Goal: Check status: Check status

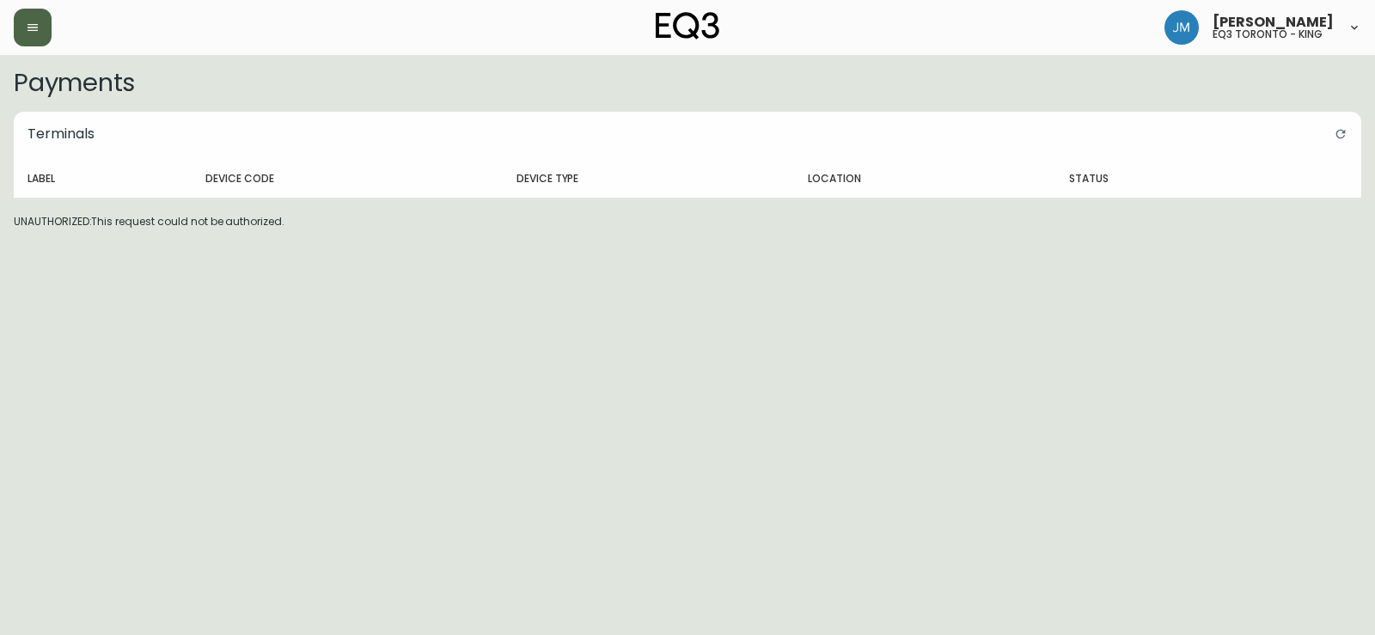
click at [40, 20] on button "button" at bounding box center [33, 28] width 38 height 38
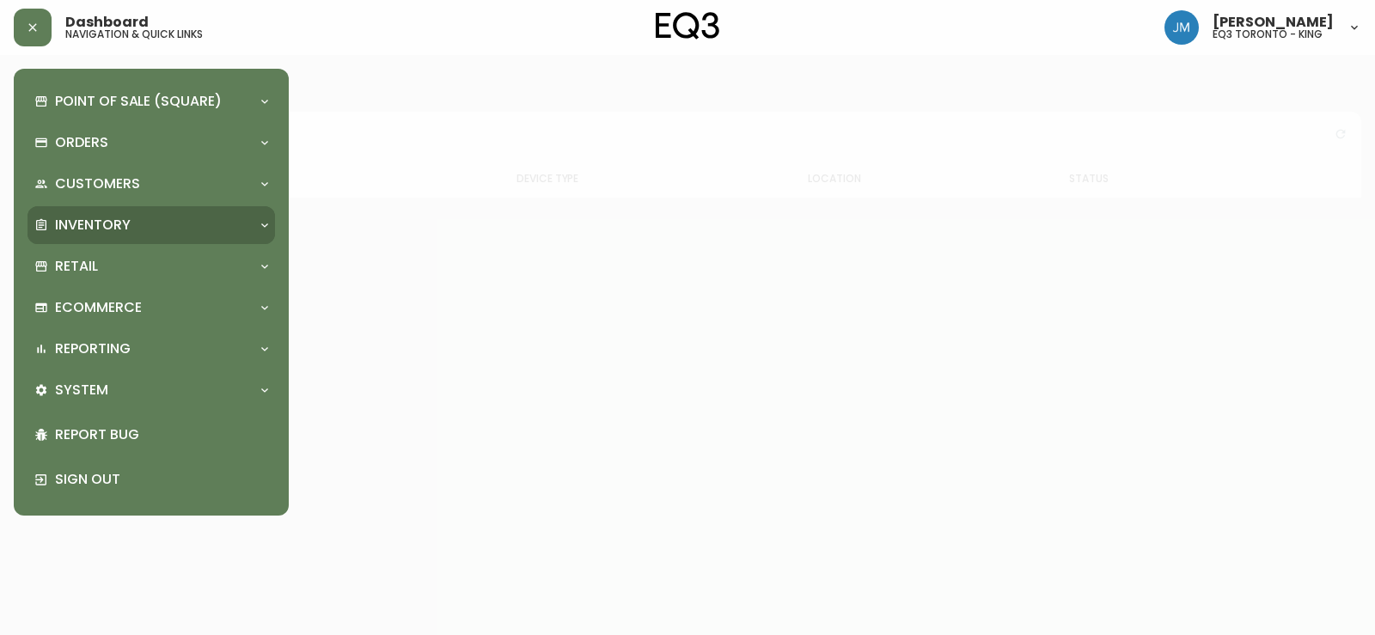
click at [138, 220] on div "Inventory" at bounding box center [142, 225] width 217 height 19
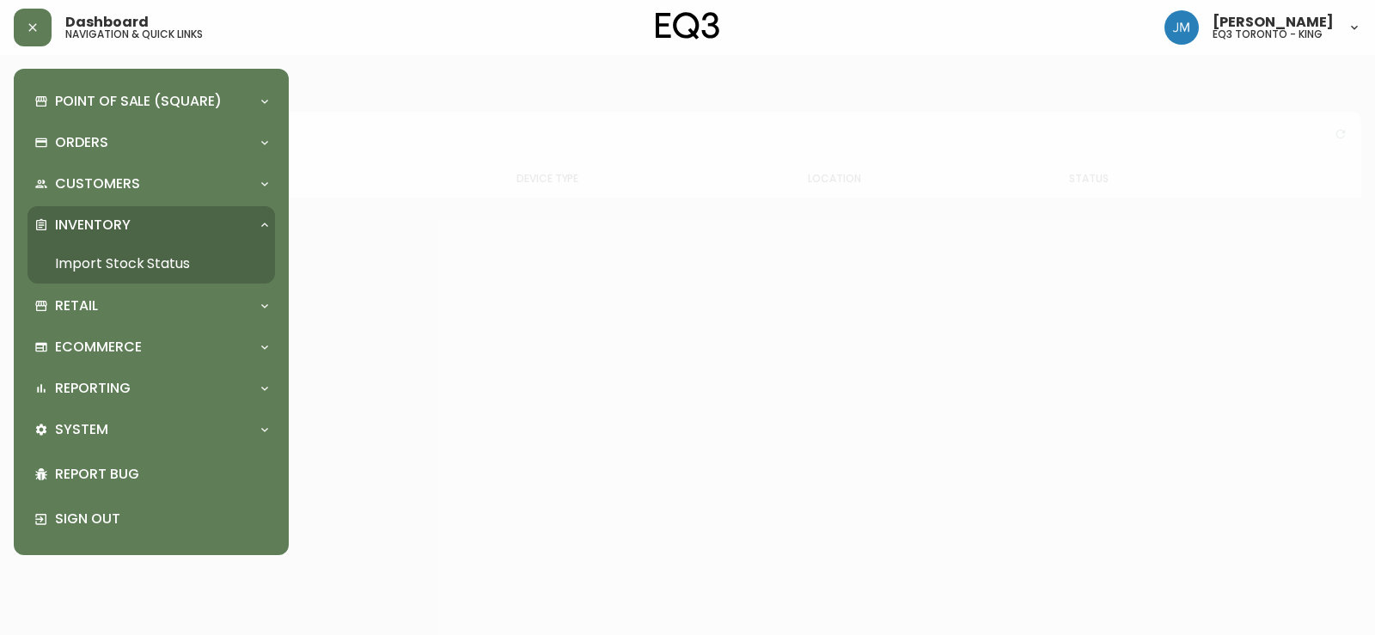
click at [119, 261] on link "Import Stock Status" at bounding box center [150, 264] width 247 height 40
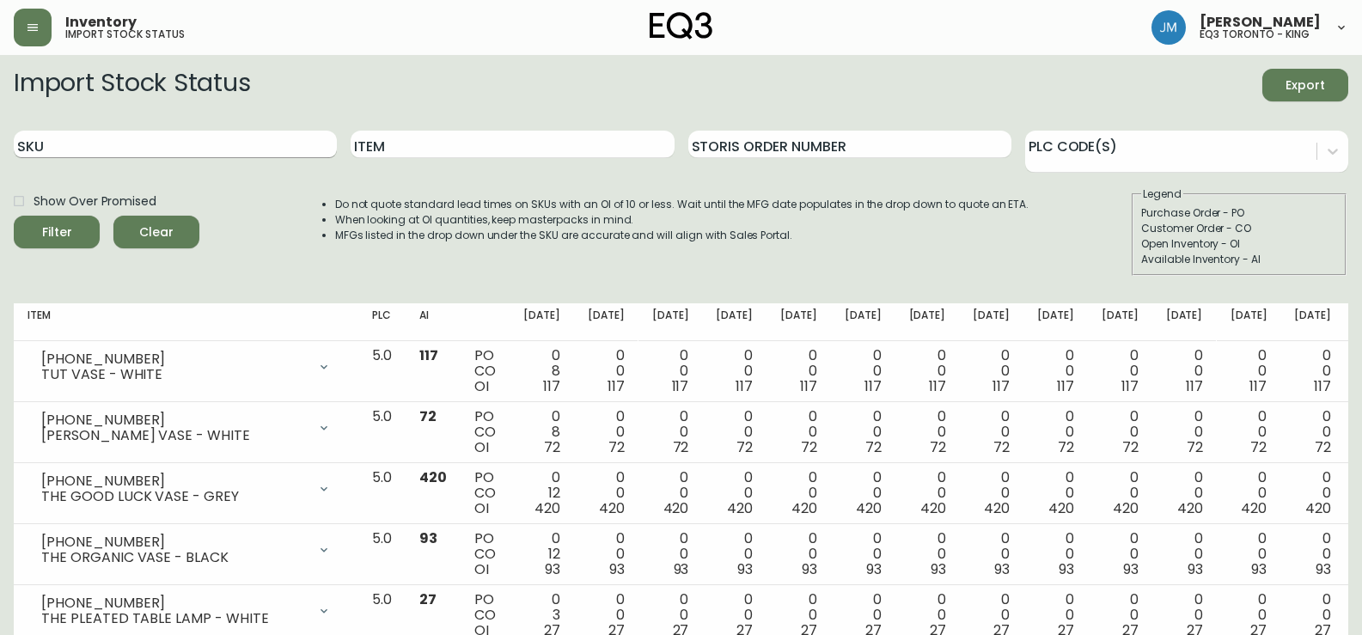
click at [192, 132] on input "SKU" at bounding box center [175, 144] width 323 height 27
paste input "3020-643-4-A"
type input "3020-643-4-A"
click at [14, 216] on button "Filter" at bounding box center [57, 232] width 86 height 33
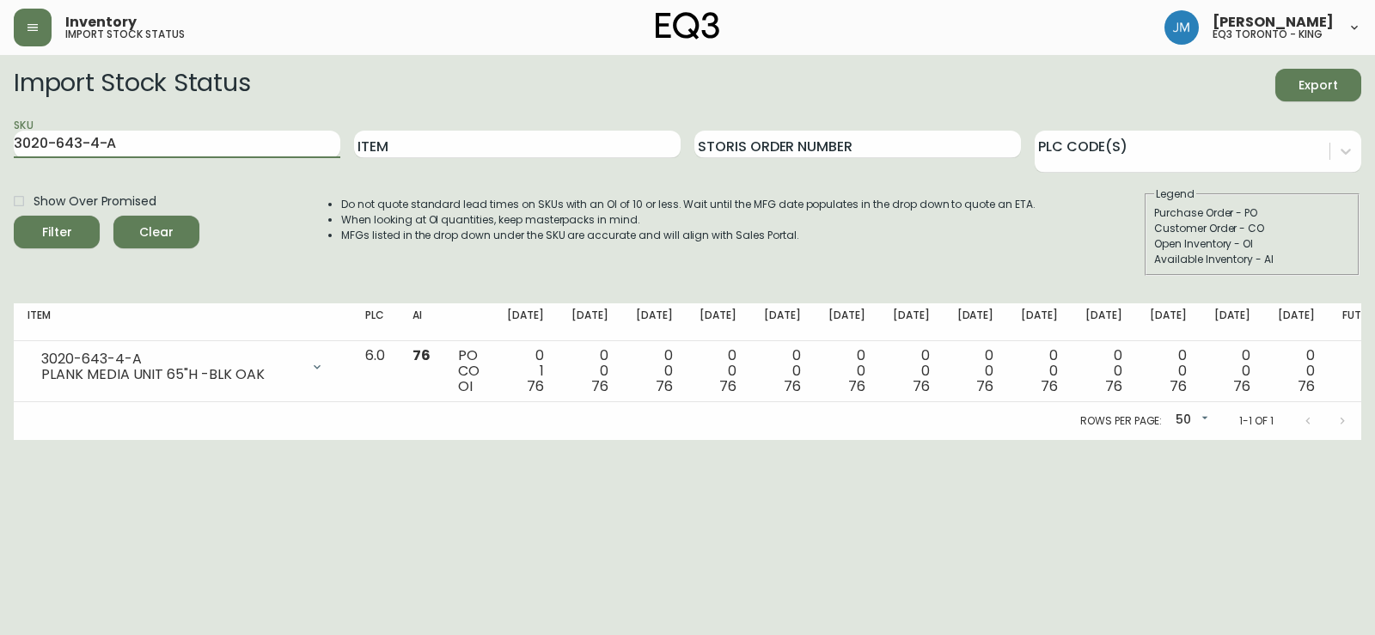
click at [856, 440] on html "Inventory import stock status [PERSON_NAME] eq3 [GEOGRAPHIC_DATA] - king Import…" at bounding box center [687, 220] width 1375 height 440
